Goal: Task Accomplishment & Management: Use online tool/utility

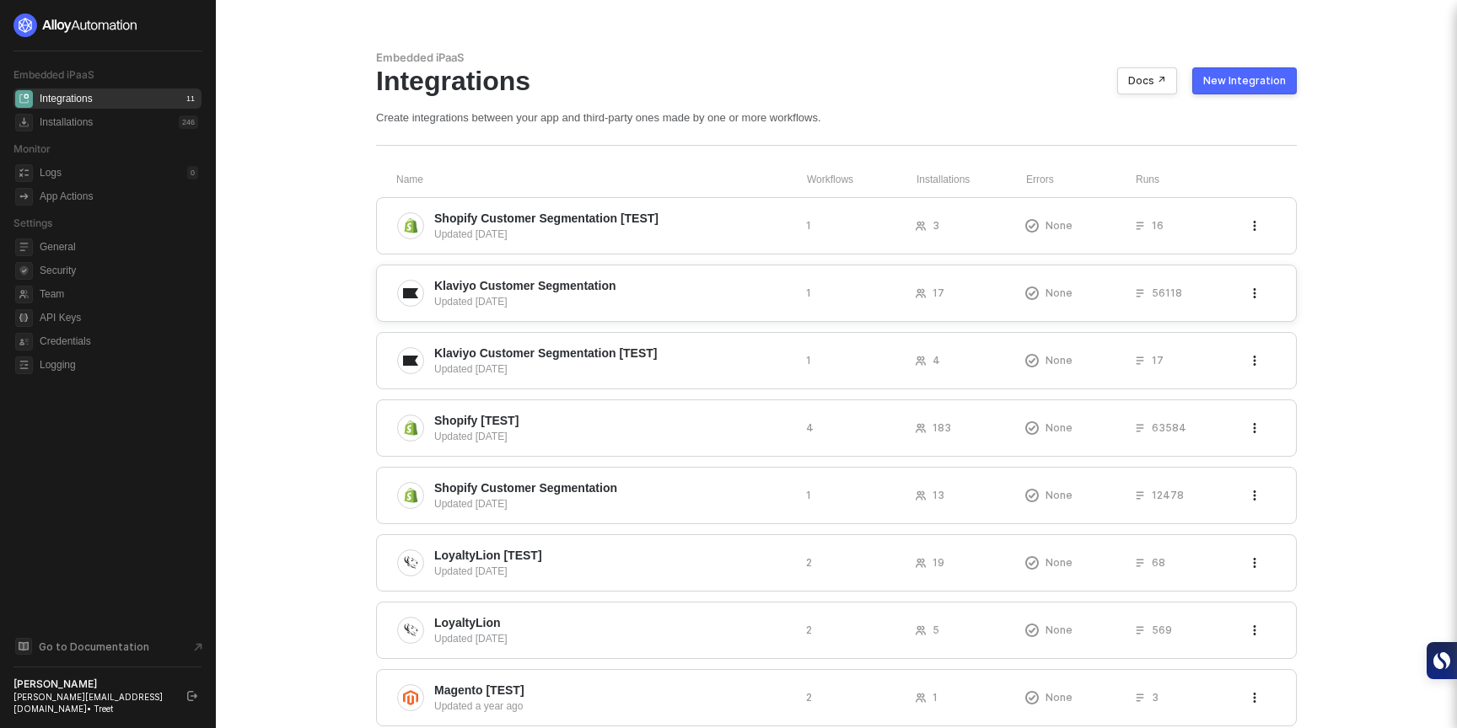
click at [694, 289] on span "Klaviyo Customer Segmentation" at bounding box center [613, 285] width 358 height 17
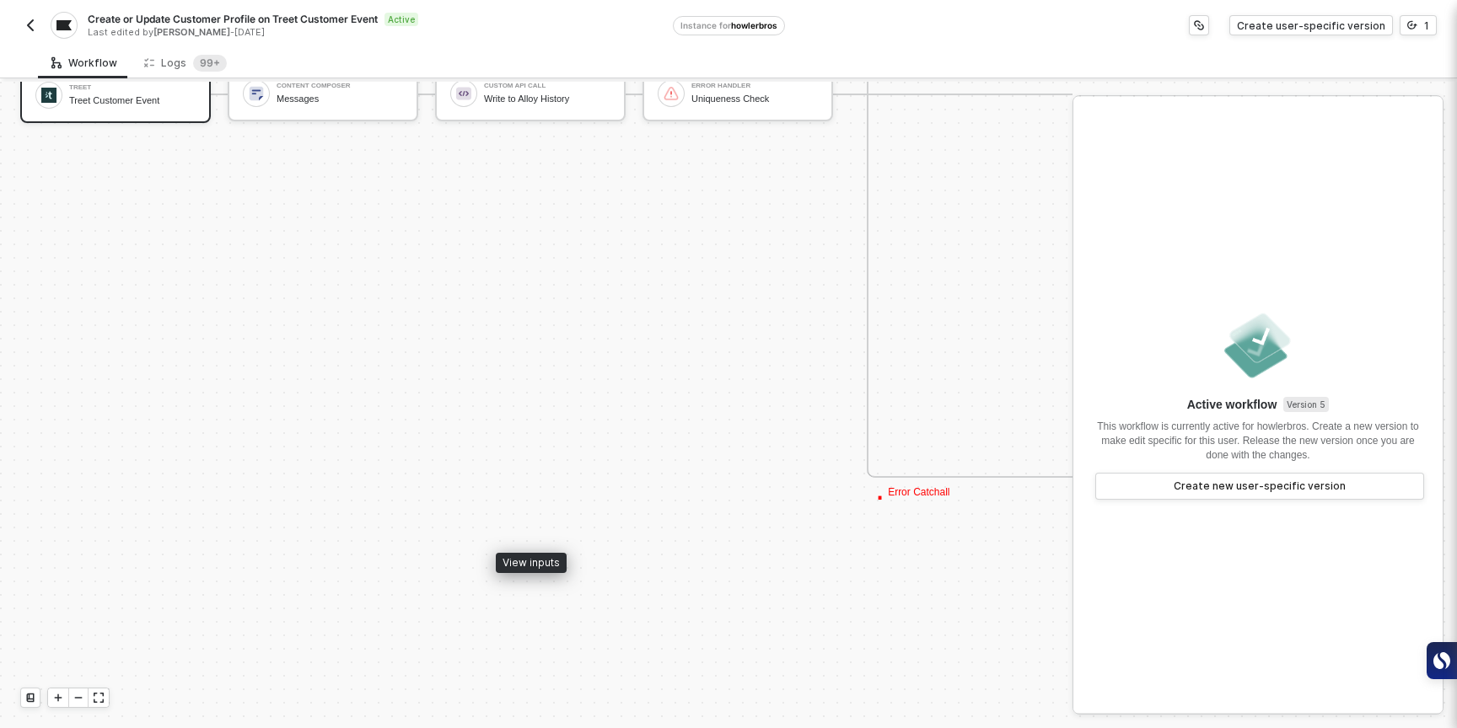
scroll to position [1105, 0]
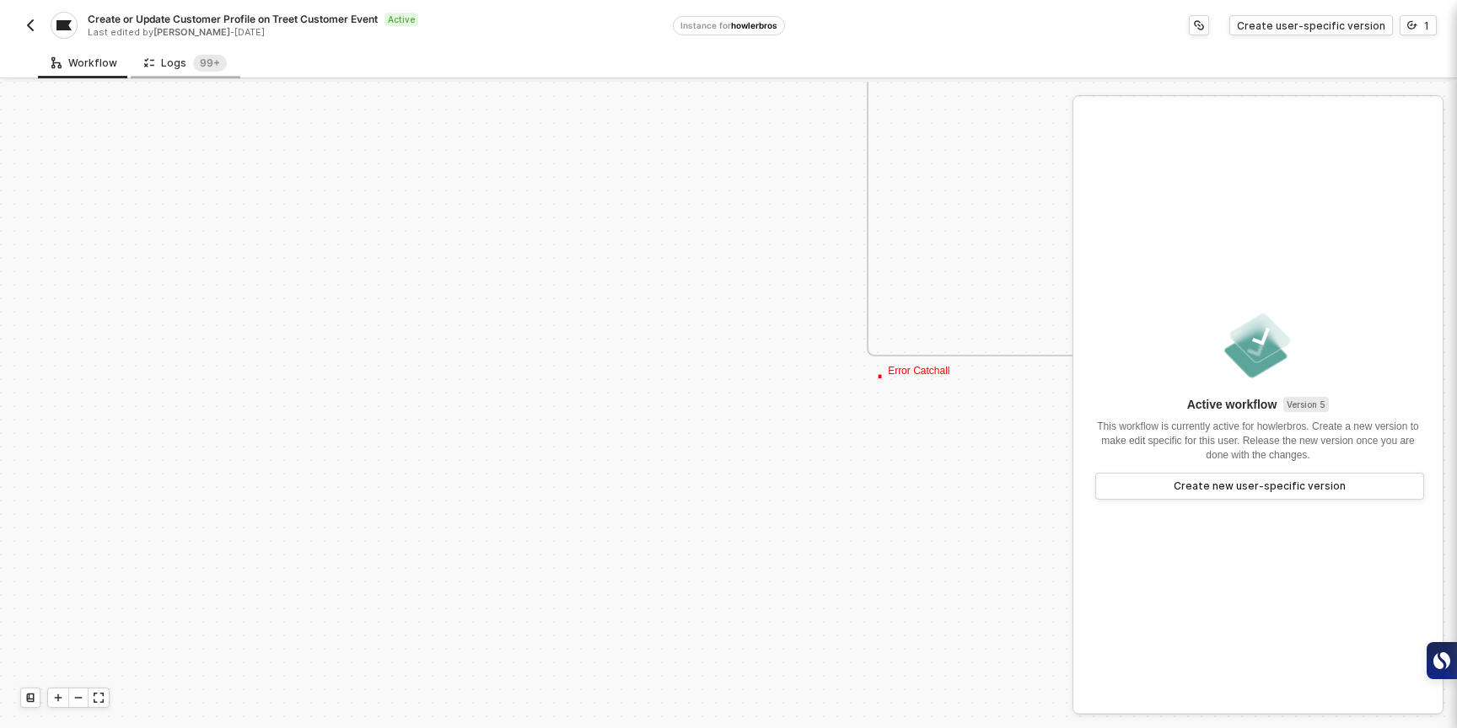
click at [182, 57] on div "Logs 99+" at bounding box center [185, 63] width 83 height 17
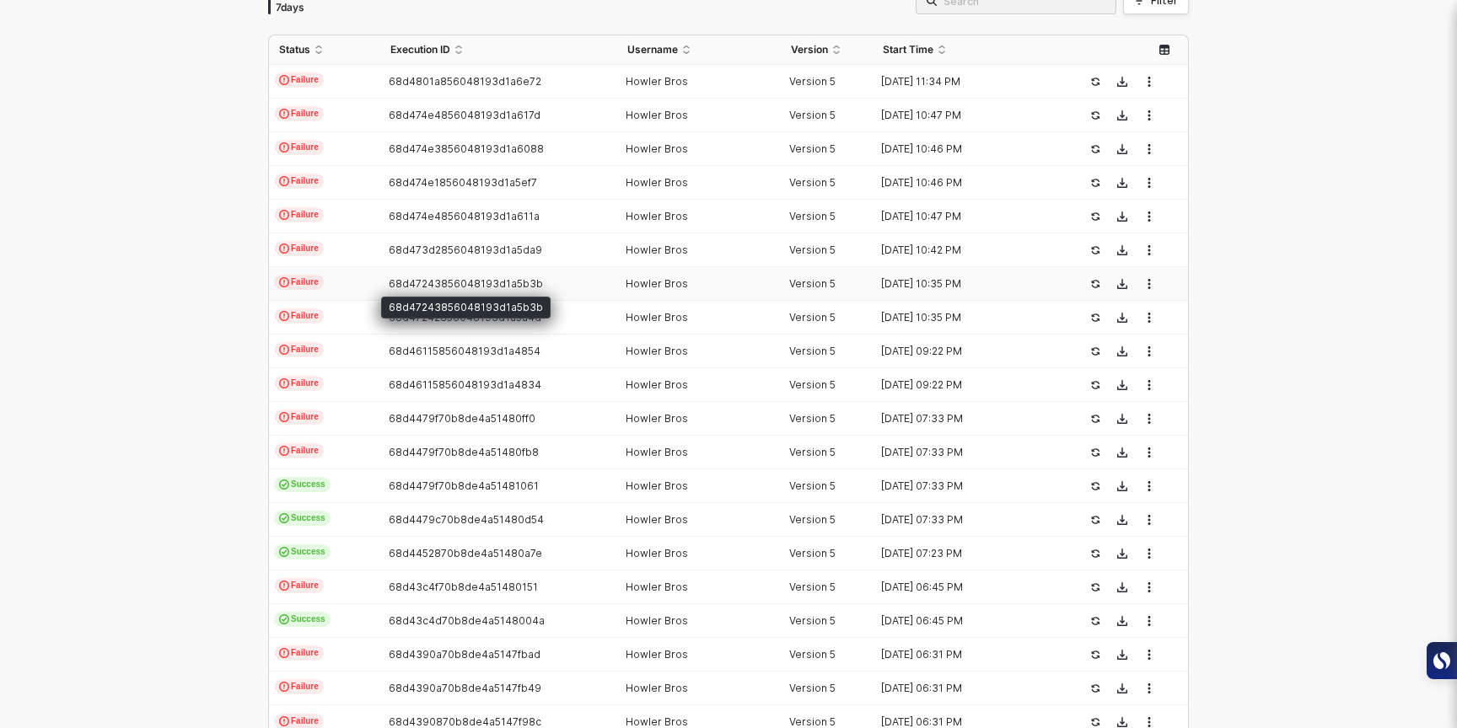
scroll to position [384, 0]
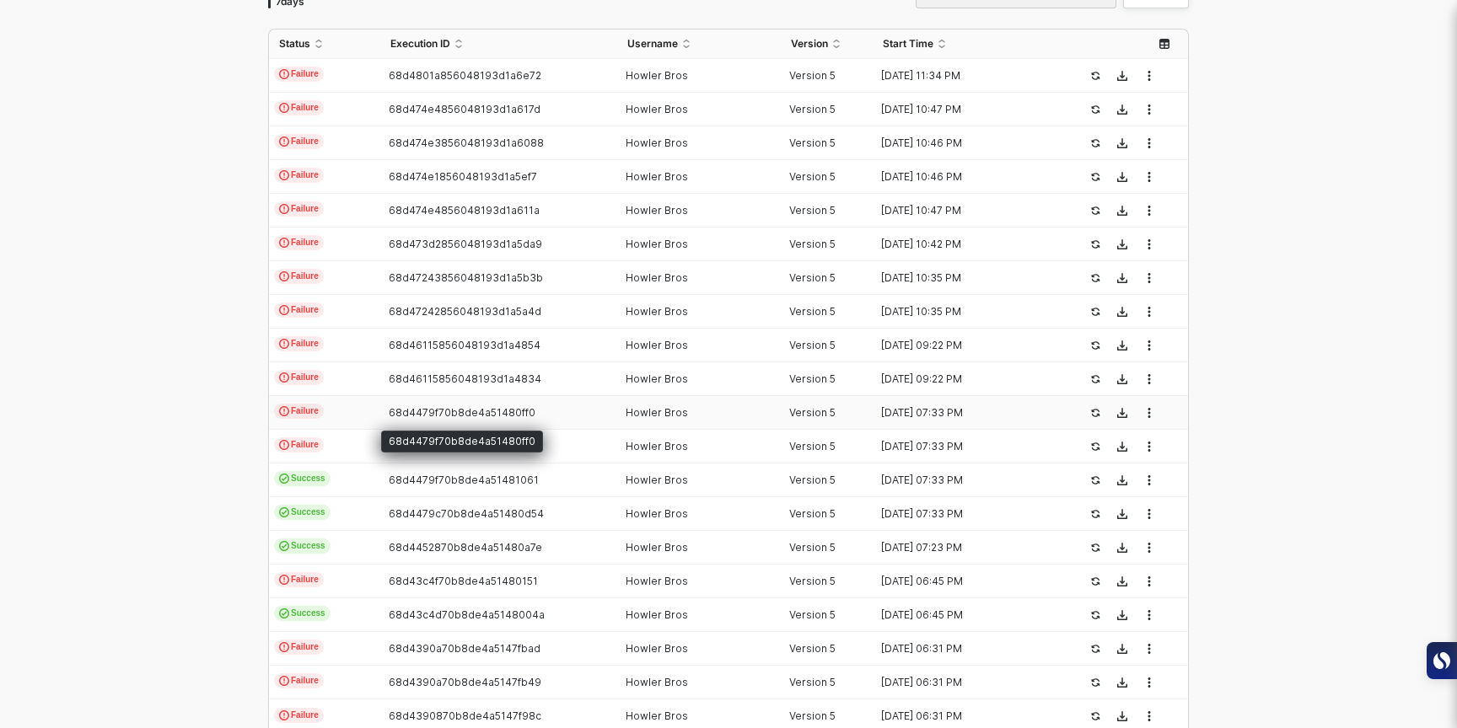
click at [483, 407] on span "68d4479f70b8de4a51480ff0" at bounding box center [462, 412] width 147 height 13
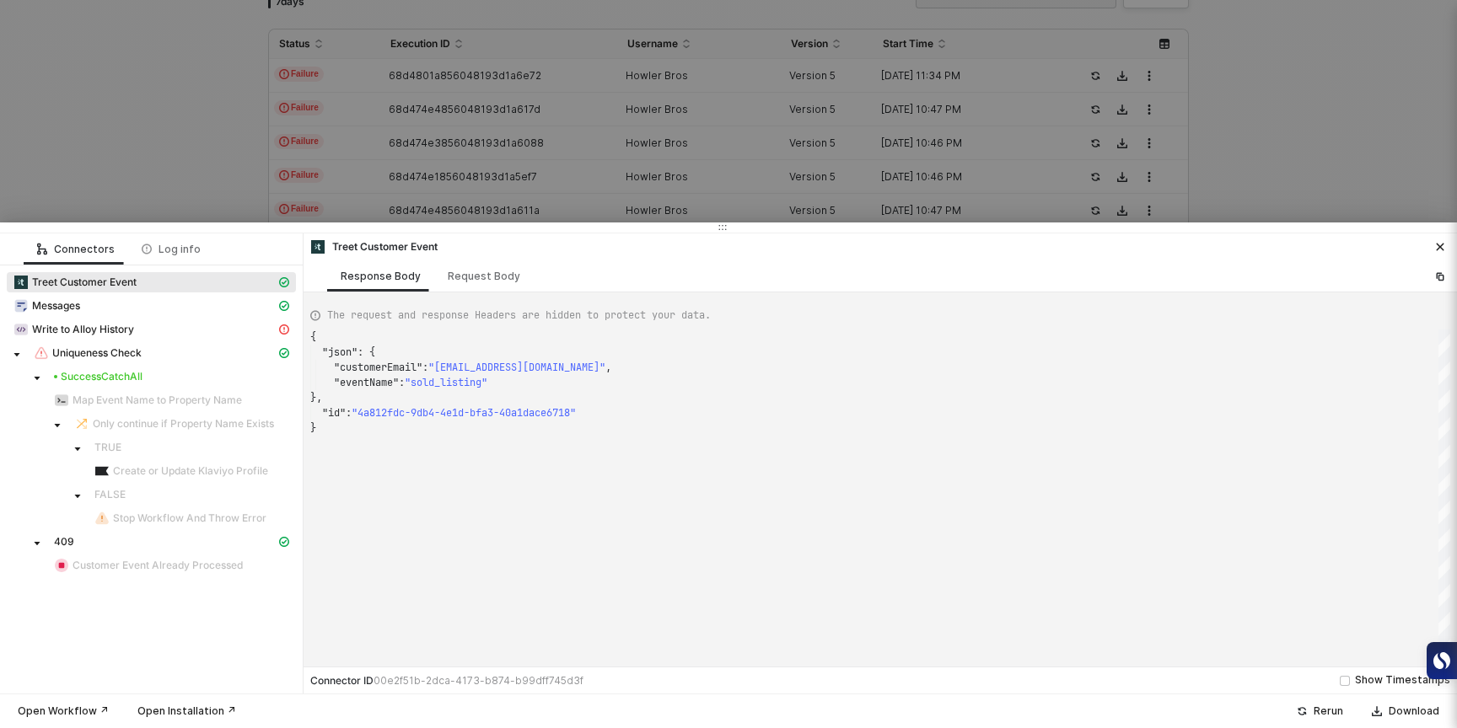
scroll to position [91, 0]
click at [195, 330] on div "Write to Alloy History" at bounding box center [144, 329] width 262 height 15
type textarea "{ "statusCode": 409, "message": "Error : {\"error\":\"Workflow execution alread…"
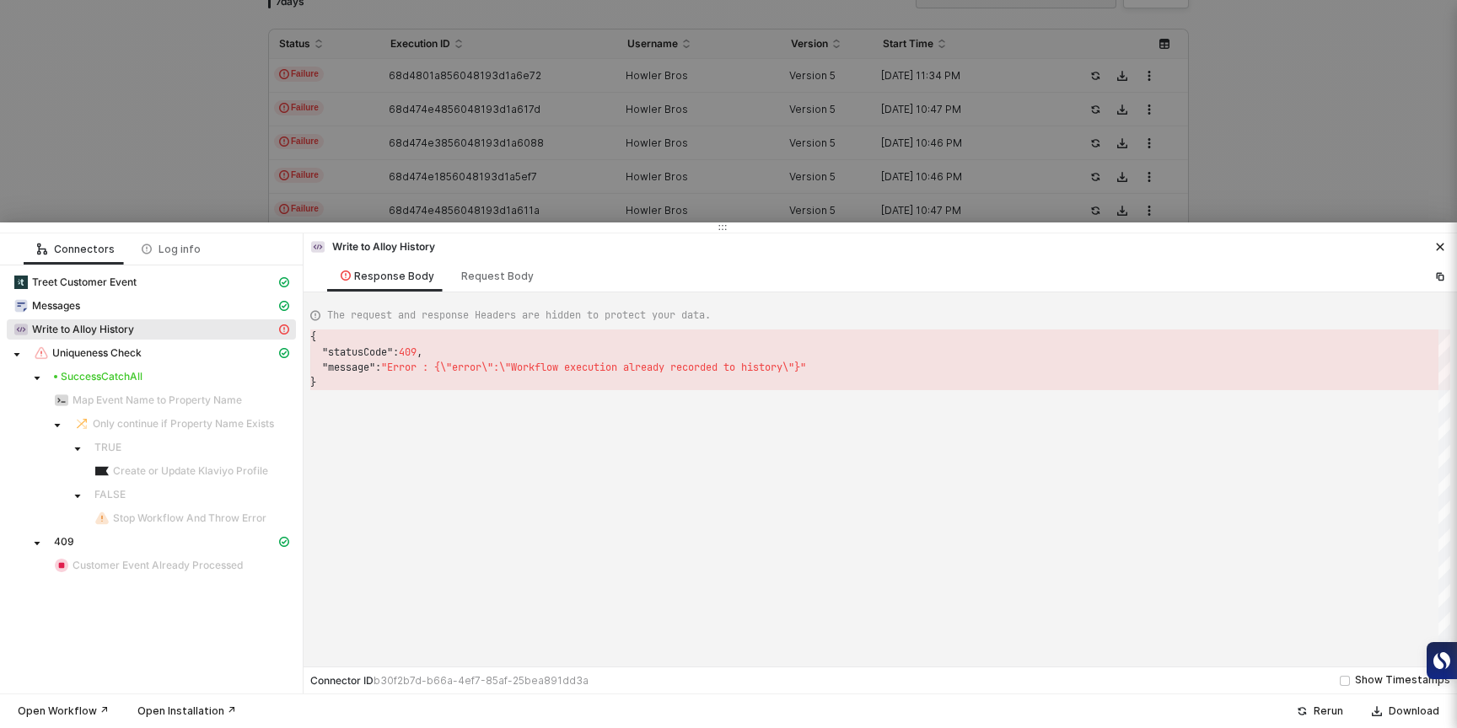
click at [174, 187] on div at bounding box center [728, 364] width 1457 height 728
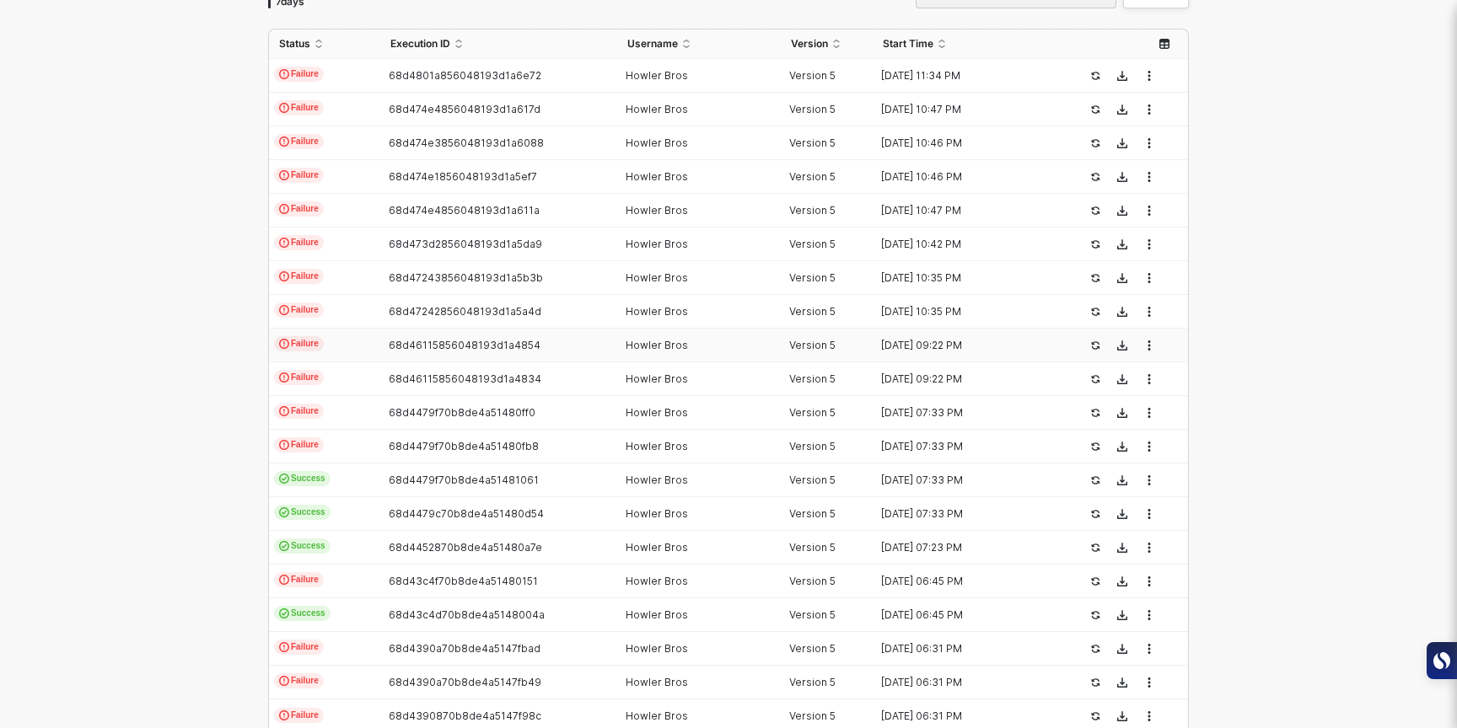
scroll to position [0, 0]
